Goal: Check status: Check status

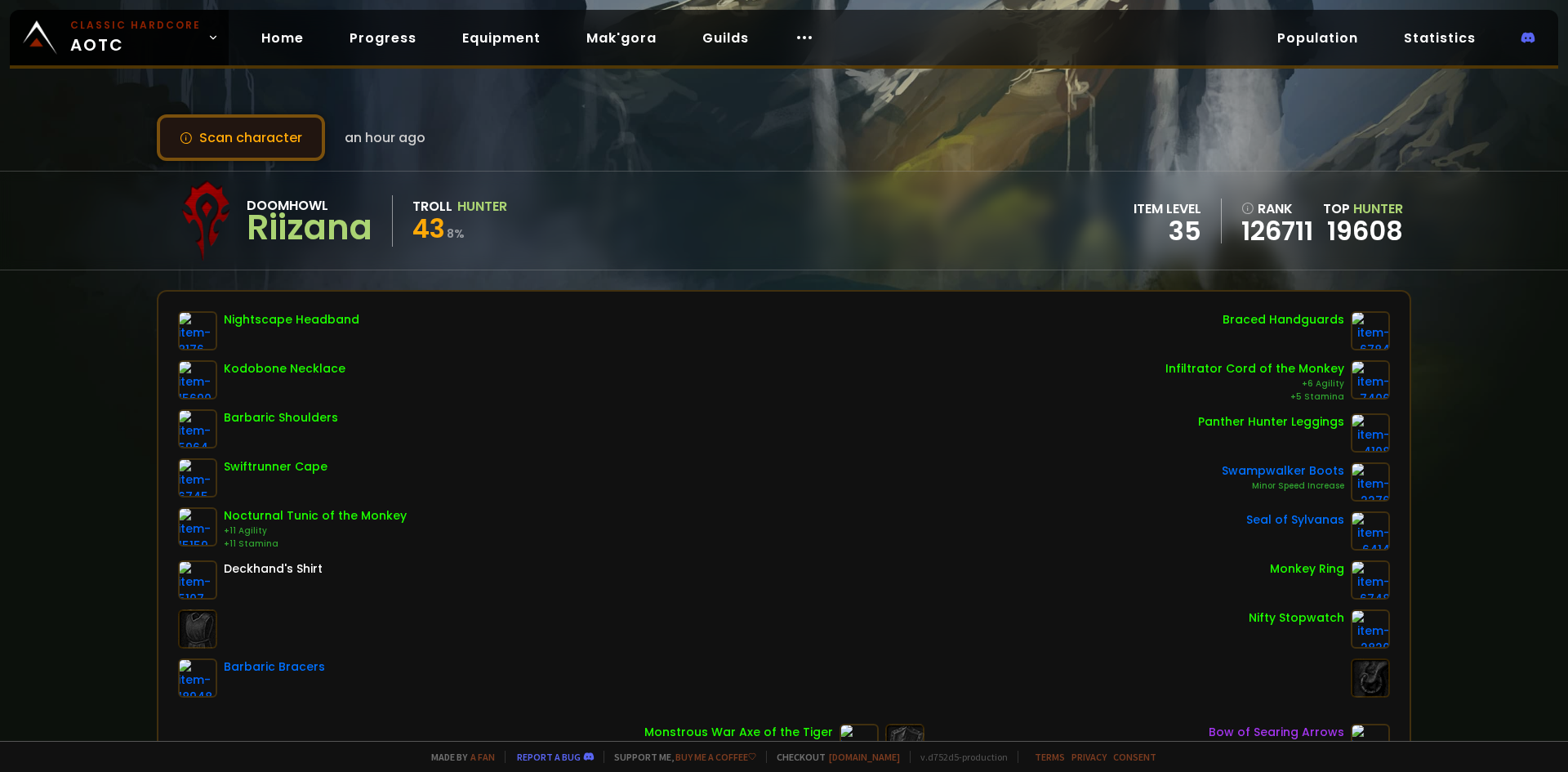
click at [286, 146] on button "Scan character" at bounding box center [241, 137] width 168 height 47
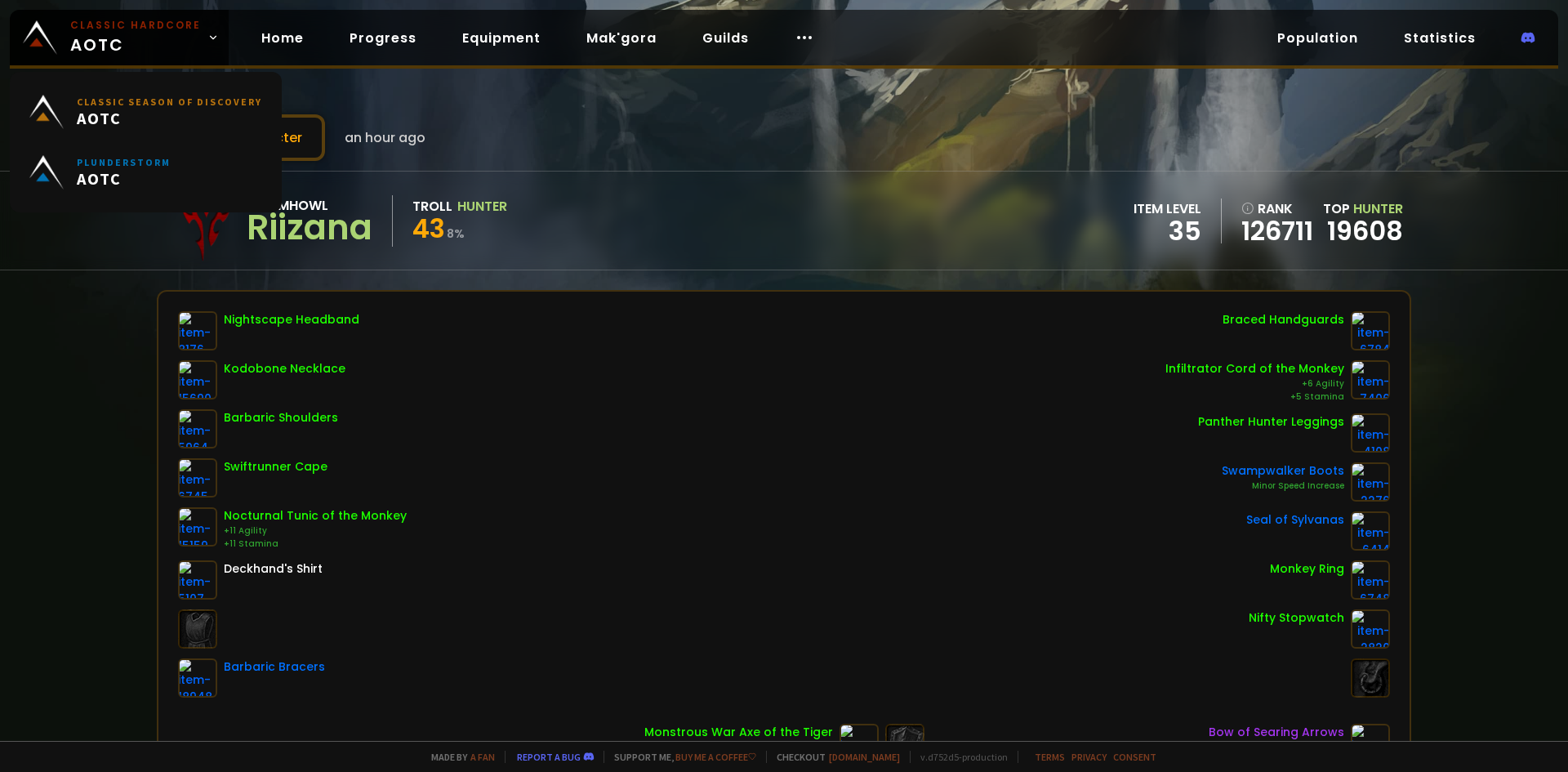
drag, startPoint x: 143, startPoint y: 19, endPoint x: 228, endPoint y: 80, distance: 104.6
click at [142, 18] on small "Classic Hardcore" at bounding box center [136, 25] width 131 height 14
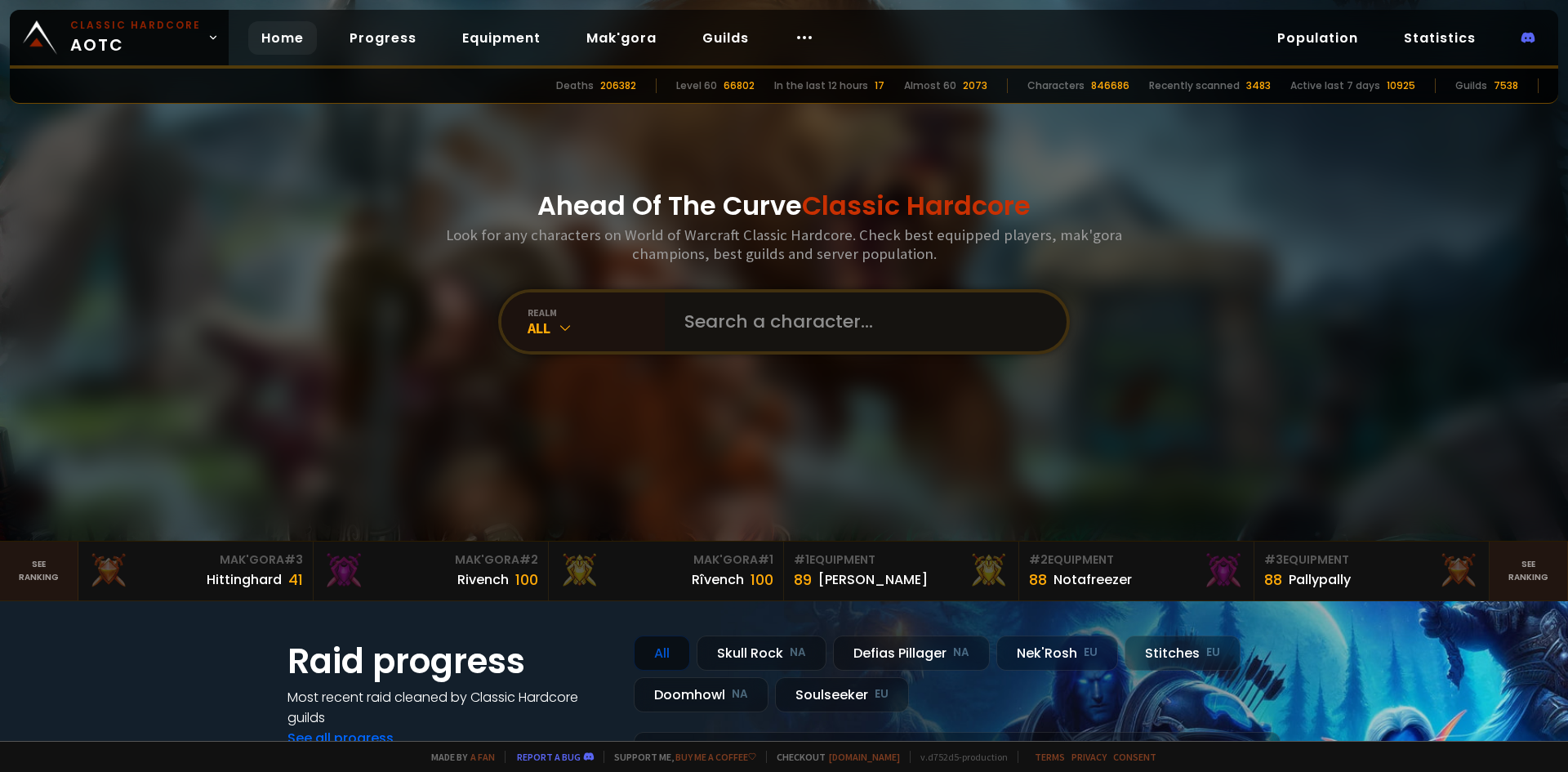
click at [781, 317] on input "text" at bounding box center [860, 321] width 373 height 58
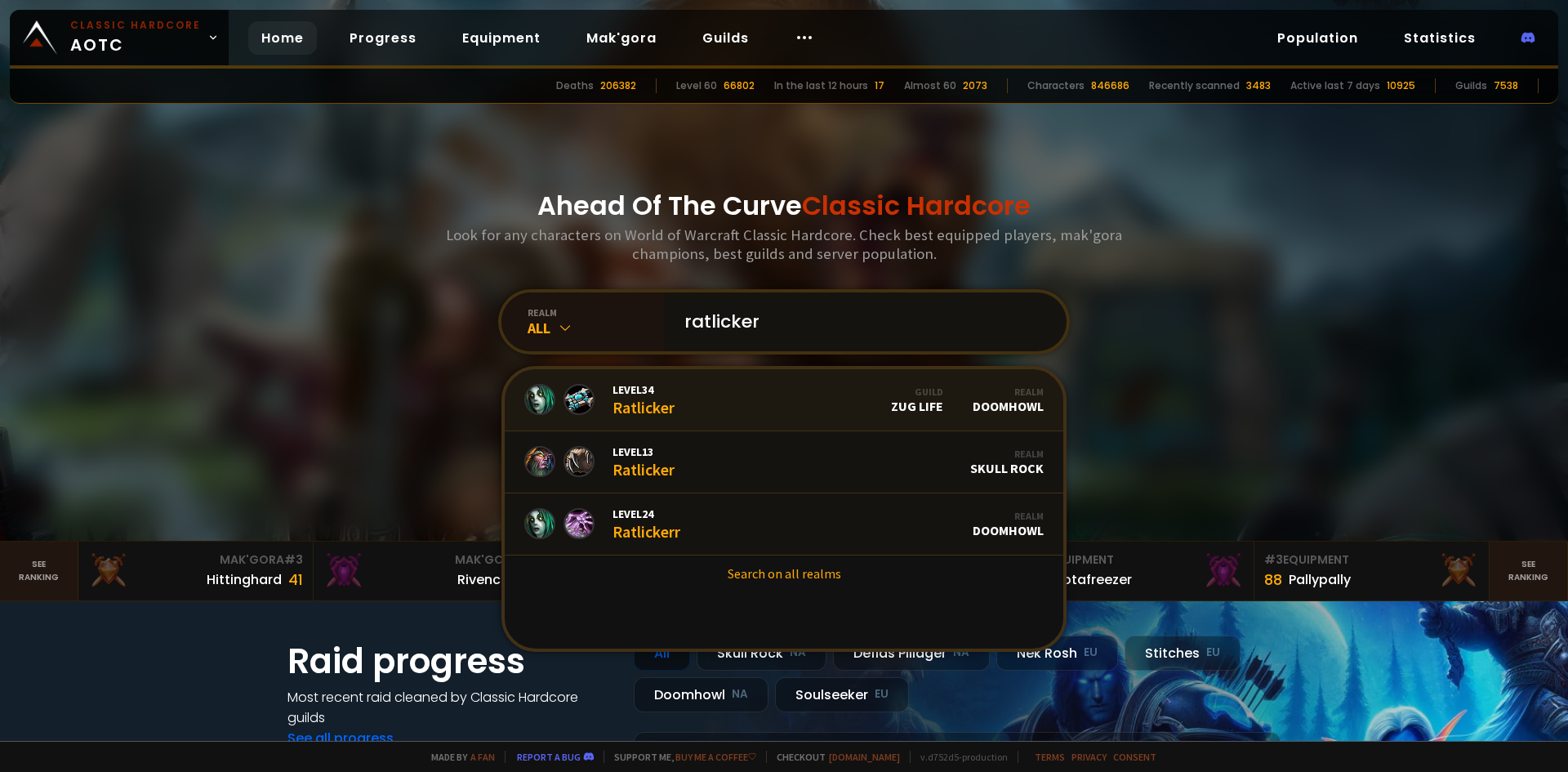
type input "ratlicker"
click at [690, 392] on link "Level 34 Ratlicker Guild Zug Life Realm Doomhowl" at bounding box center [784, 399] width 559 height 62
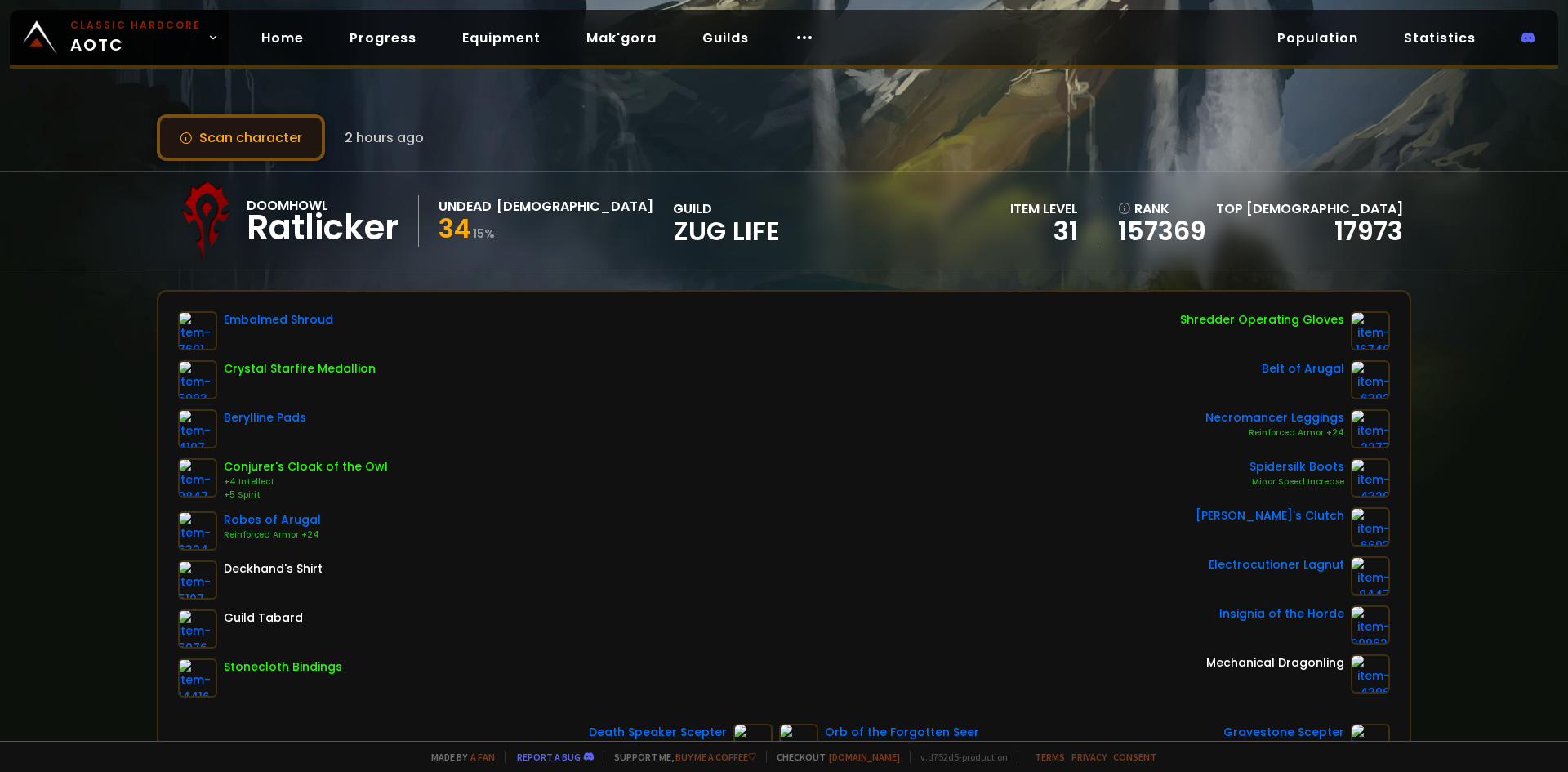
click at [268, 146] on button "Scan character" at bounding box center [241, 137] width 168 height 47
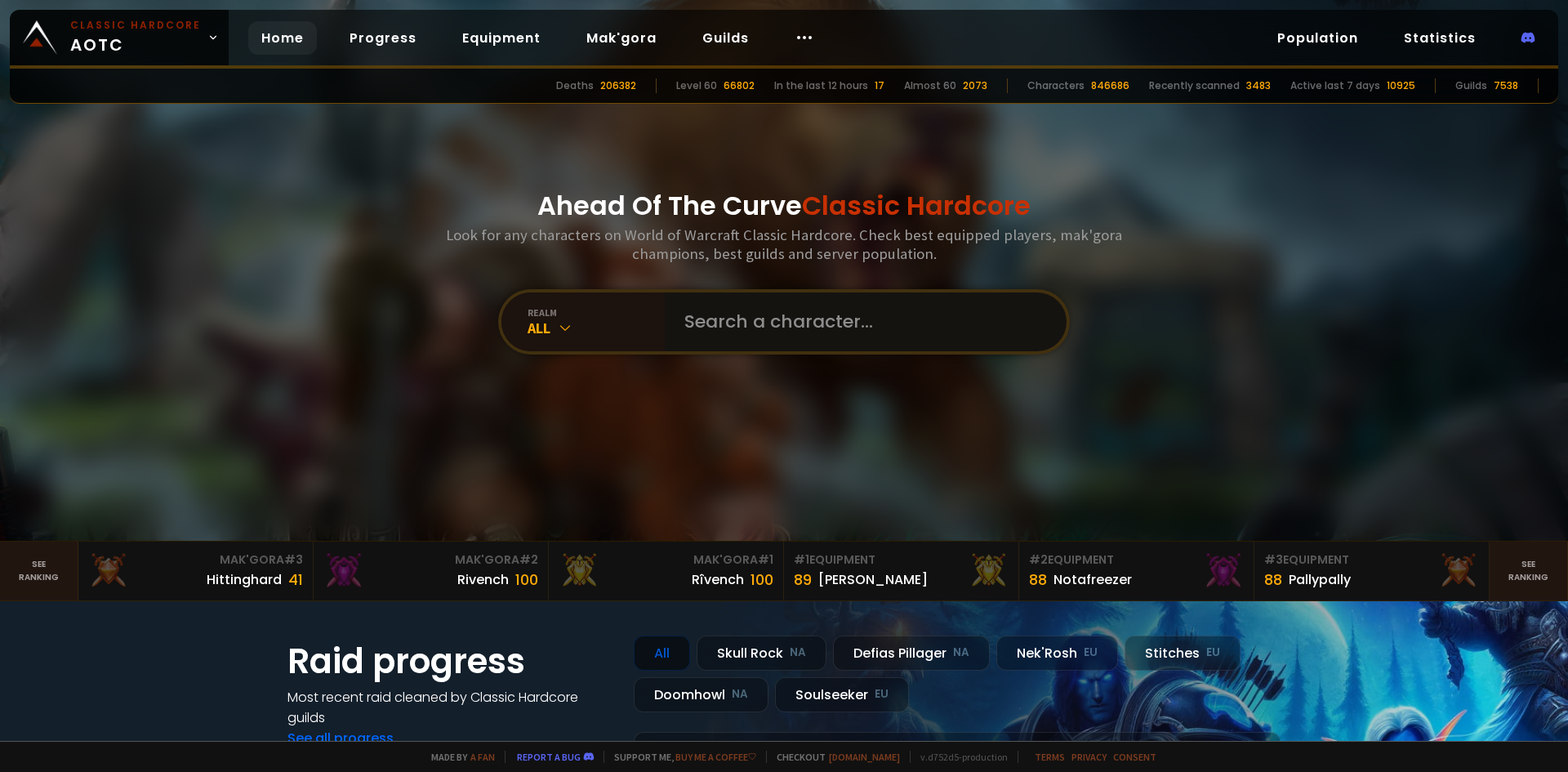
click at [724, 311] on input "text" at bounding box center [860, 321] width 373 height 58
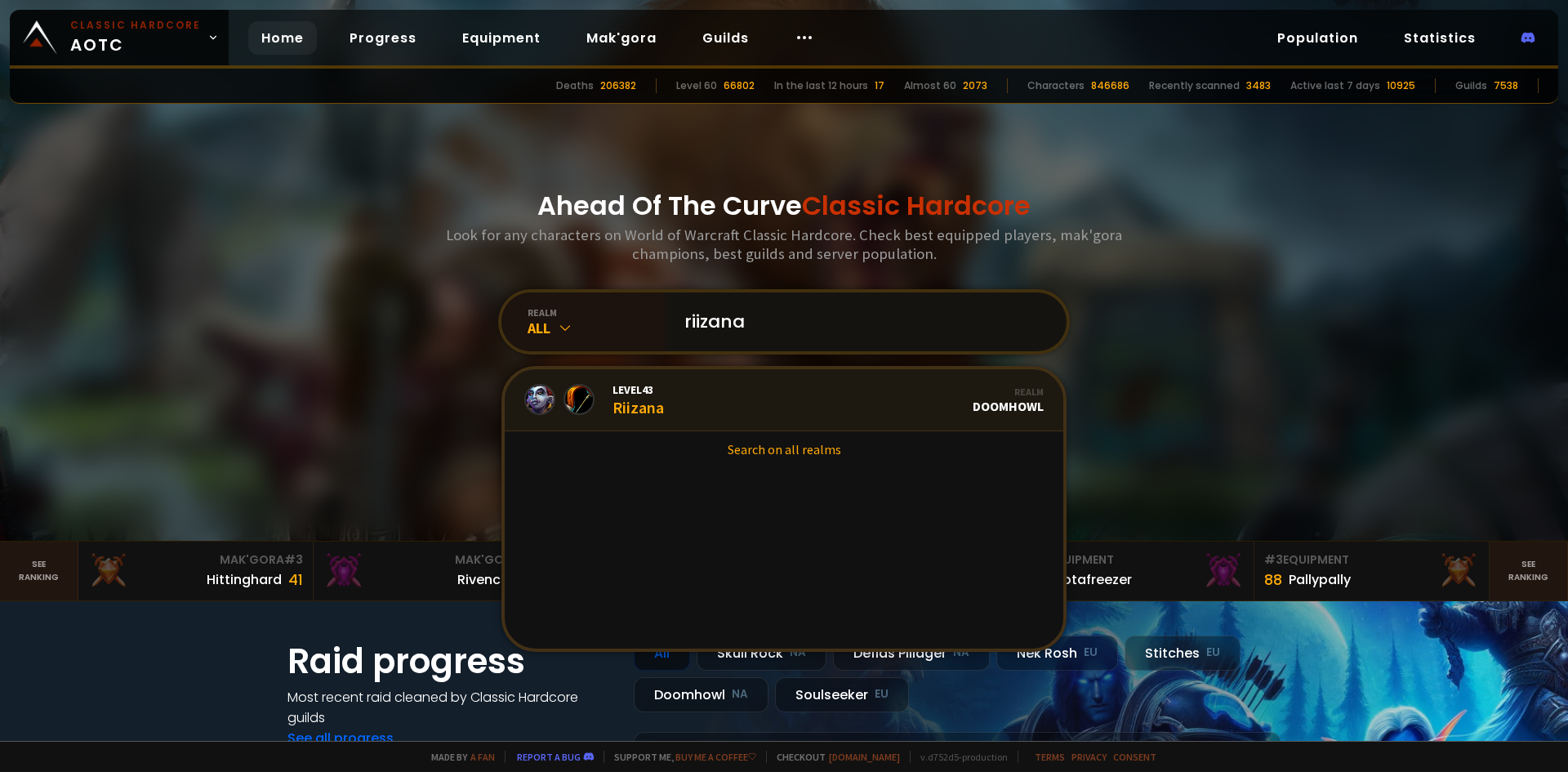
type input "riizana"
click at [628, 396] on div "Level 43 Riizana" at bounding box center [638, 399] width 51 height 35
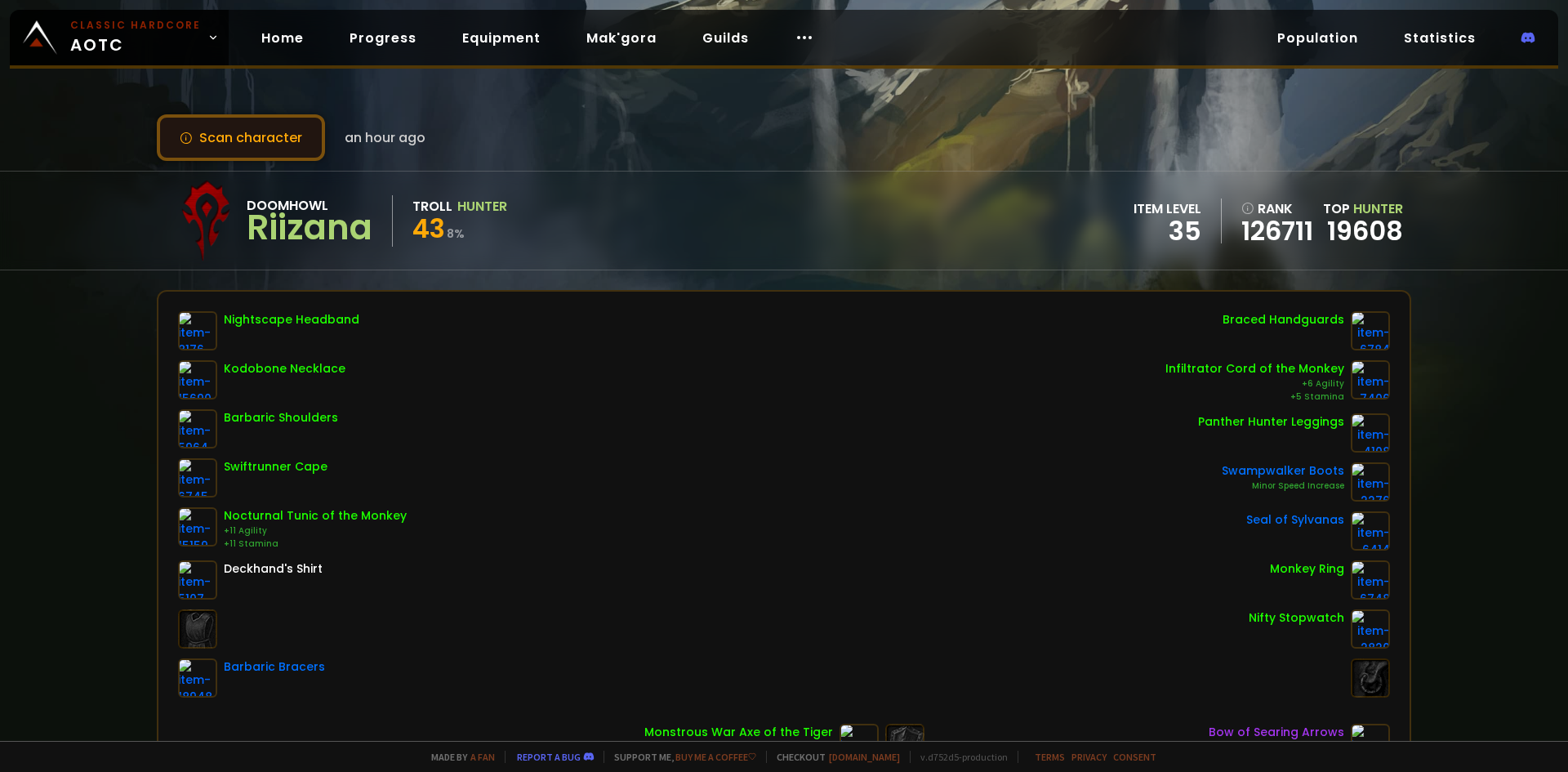
click at [295, 145] on button "Scan character" at bounding box center [241, 137] width 168 height 47
